Goal: Task Accomplishment & Management: Use online tool/utility

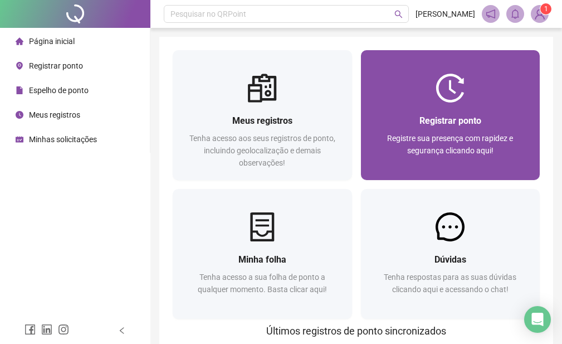
click at [435, 122] on span "Registrar ponto" at bounding box center [451, 120] width 62 height 11
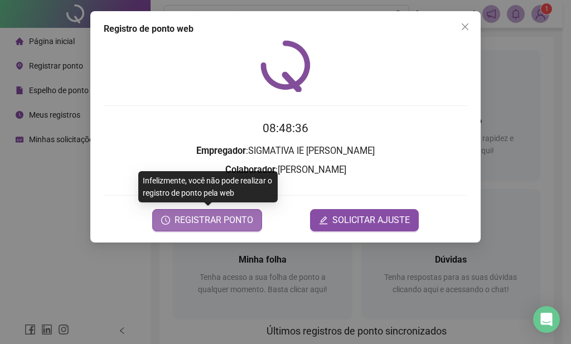
click at [177, 218] on span "REGISTRAR PONTO" at bounding box center [213, 219] width 79 height 13
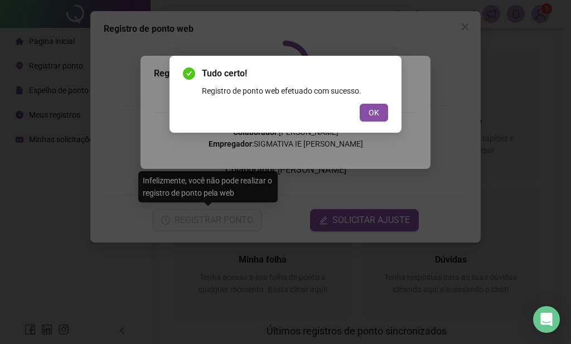
click at [368, 110] on span "OK" at bounding box center [373, 112] width 11 height 12
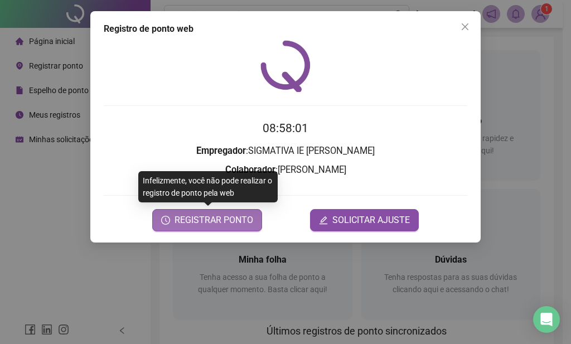
click at [238, 217] on span "REGISTRAR PONTO" at bounding box center [213, 219] width 79 height 13
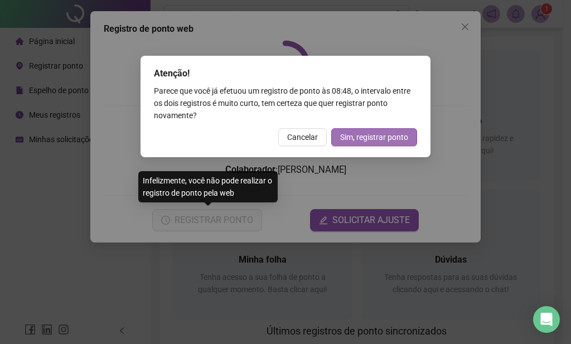
click at [401, 138] on span "Sim, registrar ponto" at bounding box center [374, 137] width 68 height 12
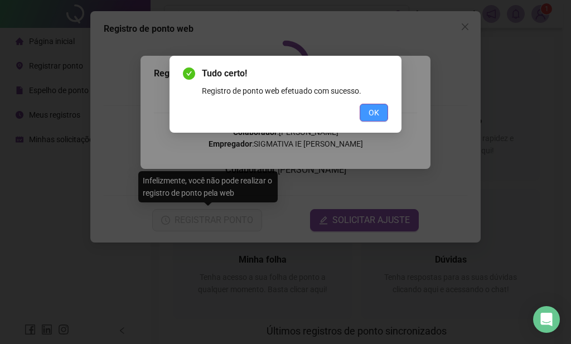
click at [376, 110] on span "OK" at bounding box center [373, 112] width 11 height 12
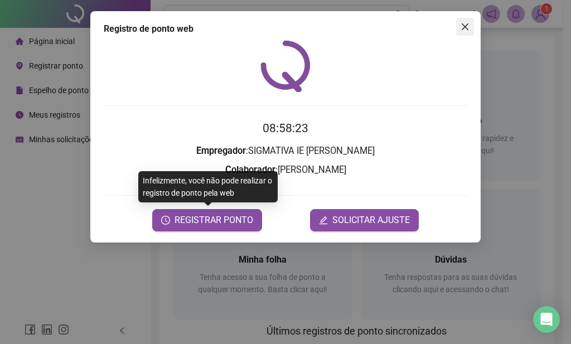
click at [466, 31] on icon "close" at bounding box center [464, 26] width 9 height 9
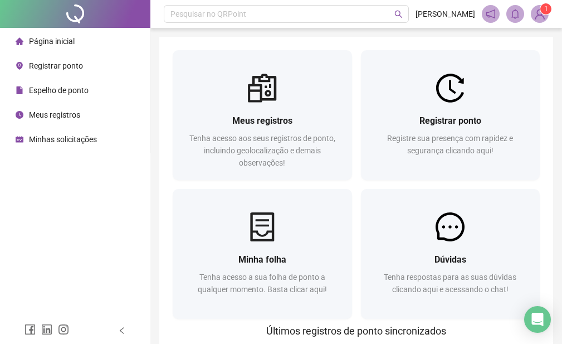
click at [90, 201] on div "Página inicial Registrar ponto Espelho de ponto Meus registros Minhas solicitaç…" at bounding box center [75, 158] width 150 height 317
